Goal: Information Seeking & Learning: Learn about a topic

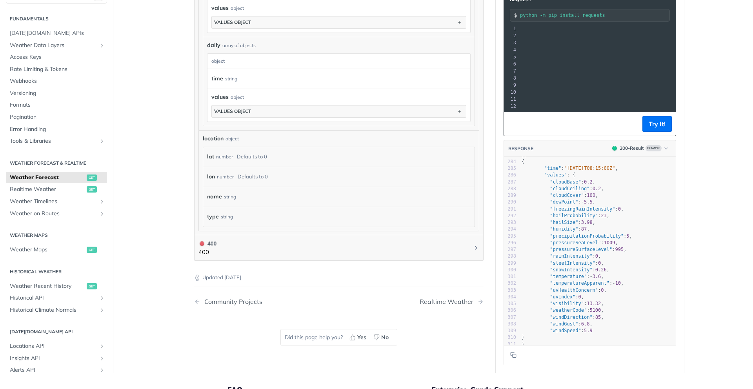
scroll to position [0, 156]
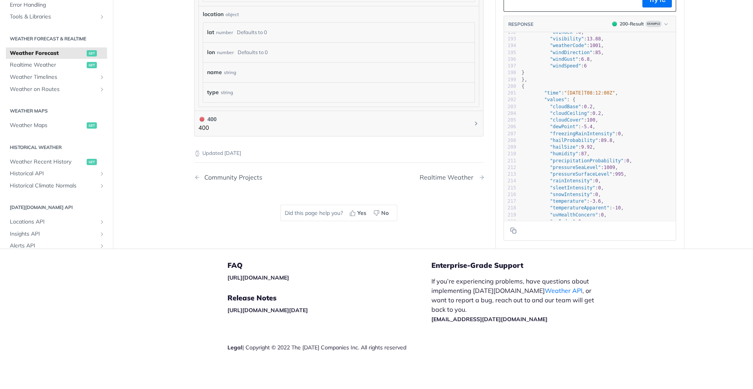
click at [479, 178] on span "Next Page: Realtime Weather" at bounding box center [482, 177] width 6 height 6
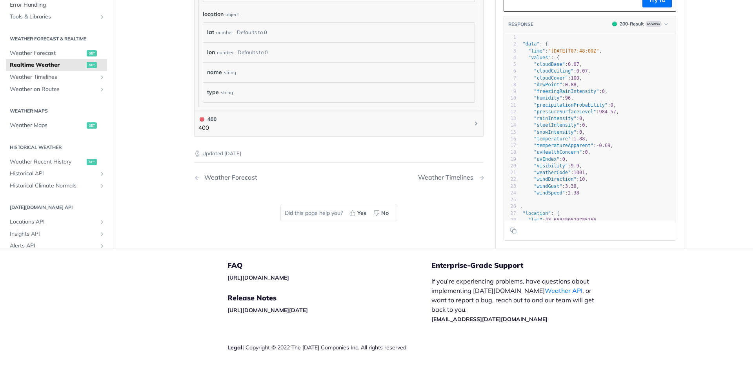
click at [448, 180] on div "Weather Timelines" at bounding box center [447, 177] width 59 height 7
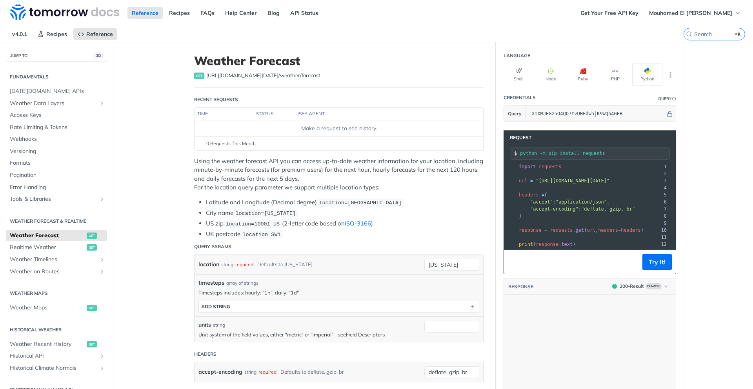
scroll to position [632, 0]
